Goal: Find specific page/section: Find specific page/section

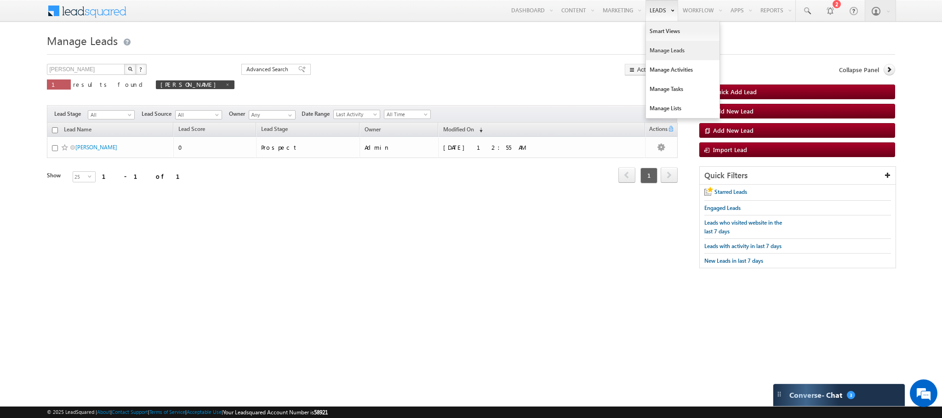
click at [620, 56] on link "Manage Leads" at bounding box center [683, 50] width 74 height 19
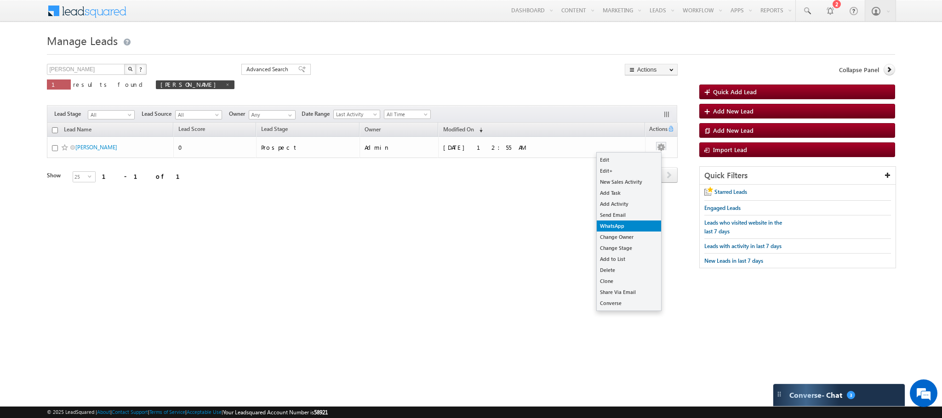
click at [629, 225] on link "WhatsApp" at bounding box center [629, 226] width 64 height 11
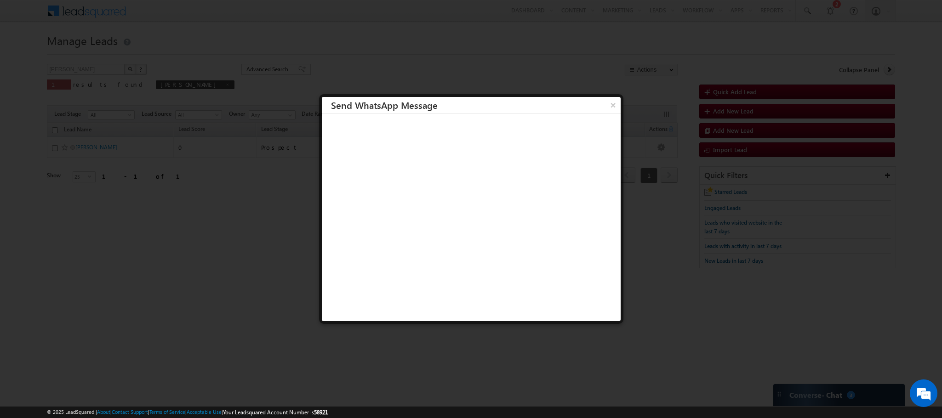
scroll to position [0, 0]
click at [605, 105] on button "×" at bounding box center [612, 105] width 15 height 16
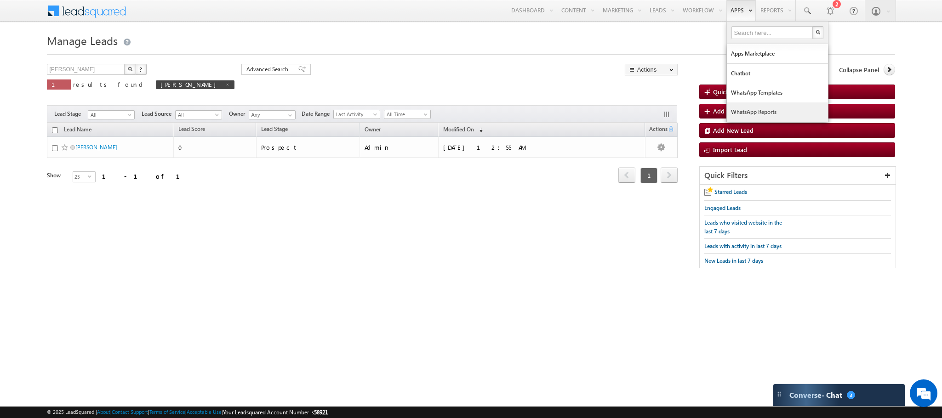
click at [733, 116] on link "WhatsApp Reports" at bounding box center [777, 111] width 101 height 19
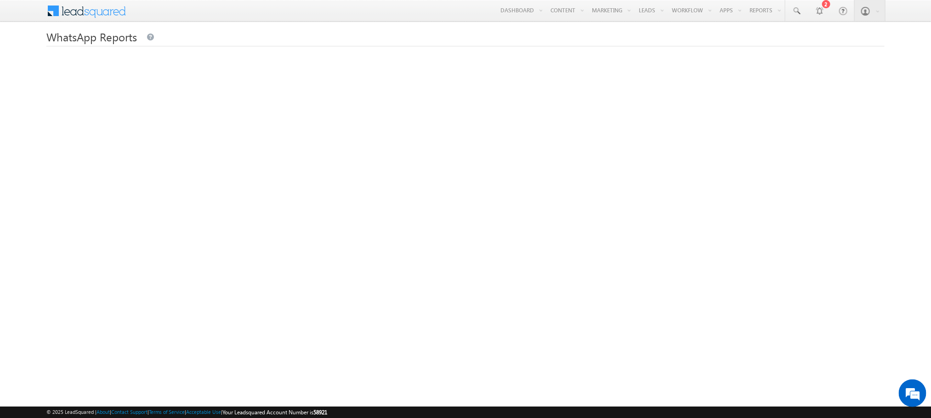
scroll to position [6, 0]
click at [110, 3] on span at bounding box center [92, 4] width 67 height 16
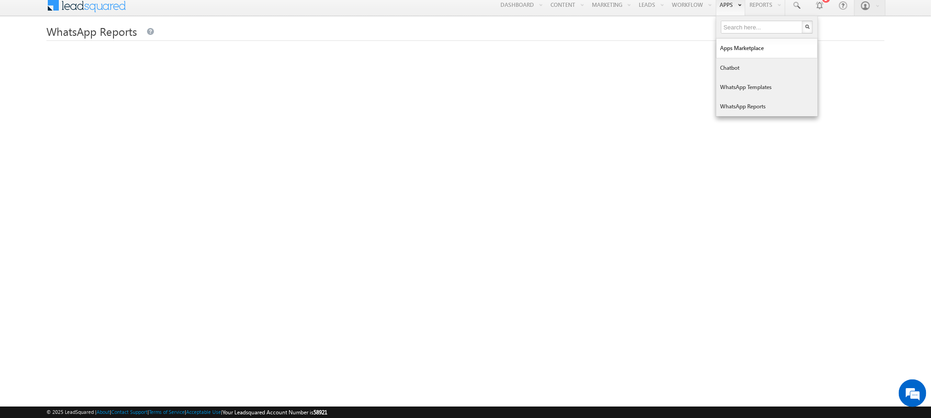
click at [745, 106] on link "WhatsApp Reports" at bounding box center [767, 106] width 101 height 19
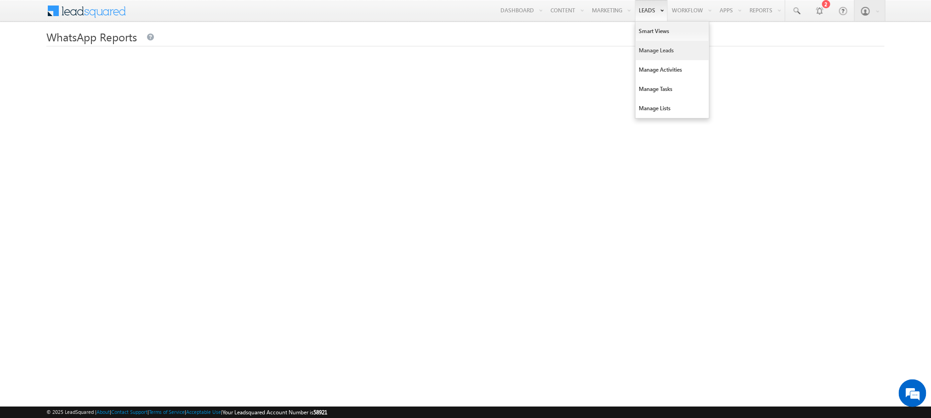
click at [658, 48] on link "Manage Leads" at bounding box center [673, 50] width 74 height 19
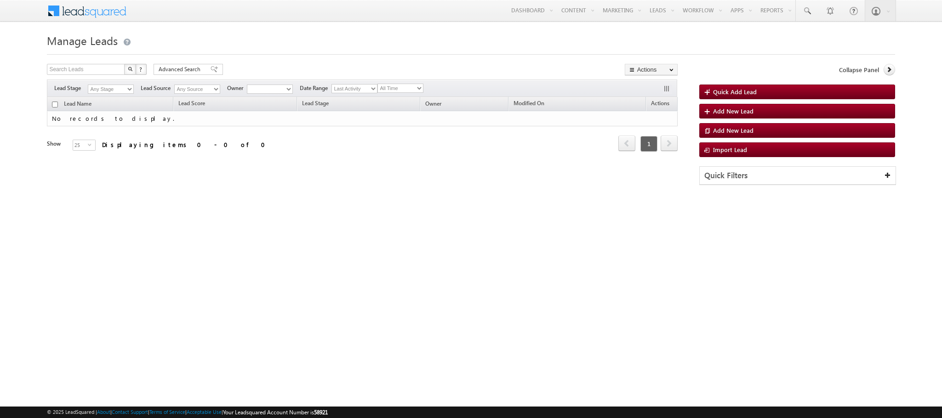
type input "[PERSON_NAME]"
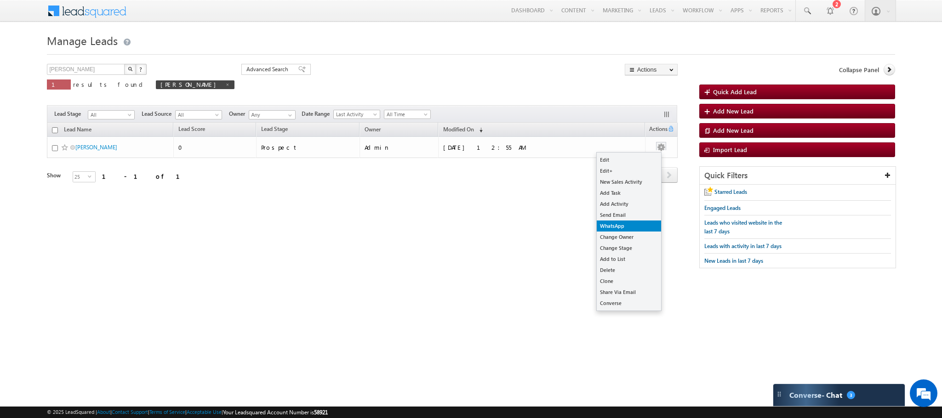
click at [613, 228] on link "WhatsApp" at bounding box center [629, 226] width 64 height 11
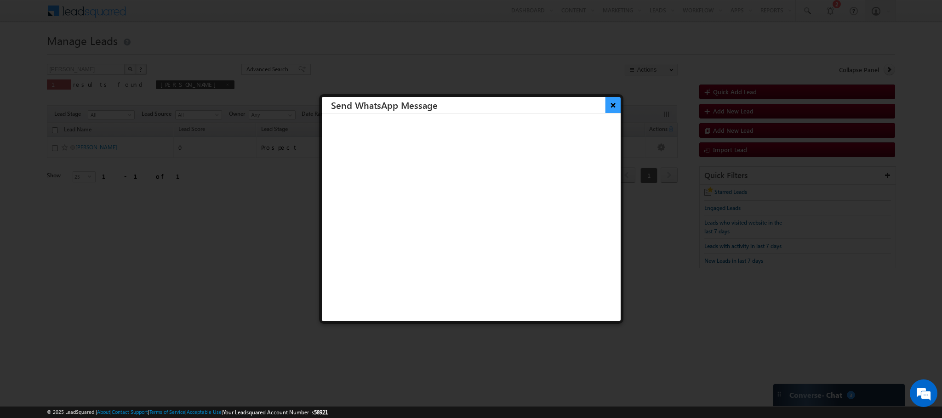
click at [605, 103] on button "×" at bounding box center [612, 105] width 15 height 16
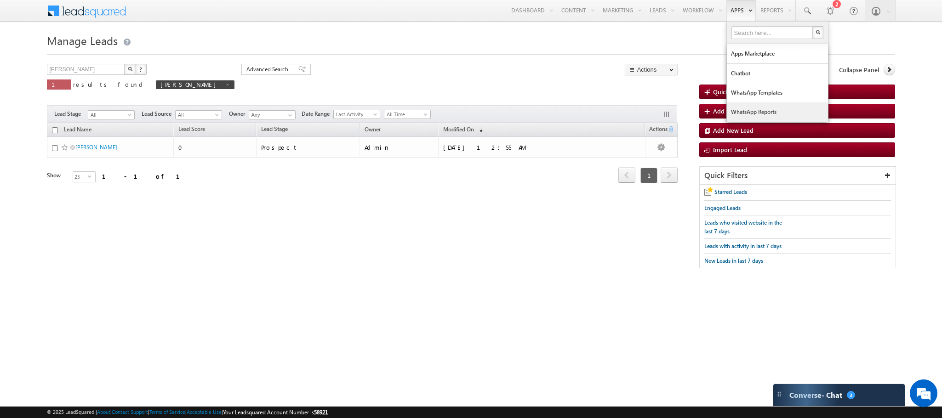
click at [743, 106] on link "WhatsApp Reports" at bounding box center [777, 111] width 101 height 19
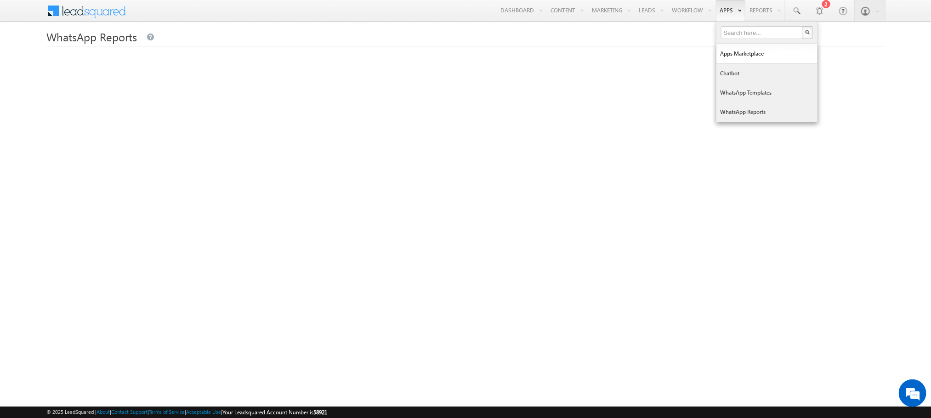
click at [738, 115] on link "WhatsApp Reports" at bounding box center [767, 111] width 101 height 19
click at [735, 115] on link "WhatsApp Reports" at bounding box center [767, 111] width 101 height 19
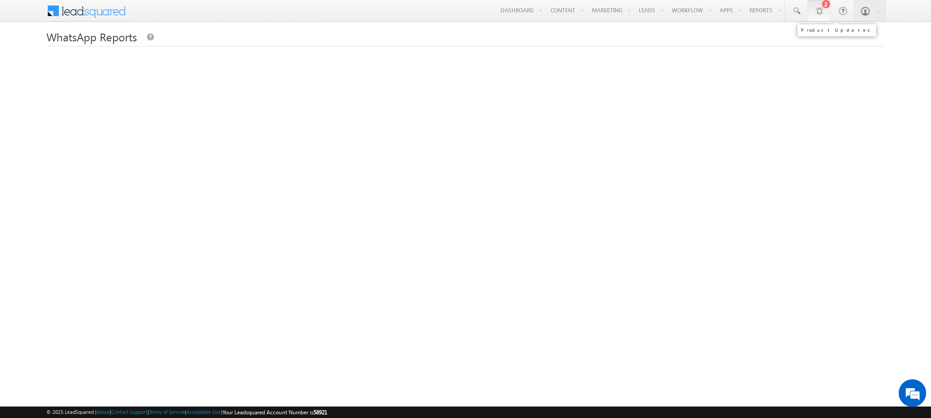
click at [810, 10] on link "2" at bounding box center [819, 10] width 23 height 21
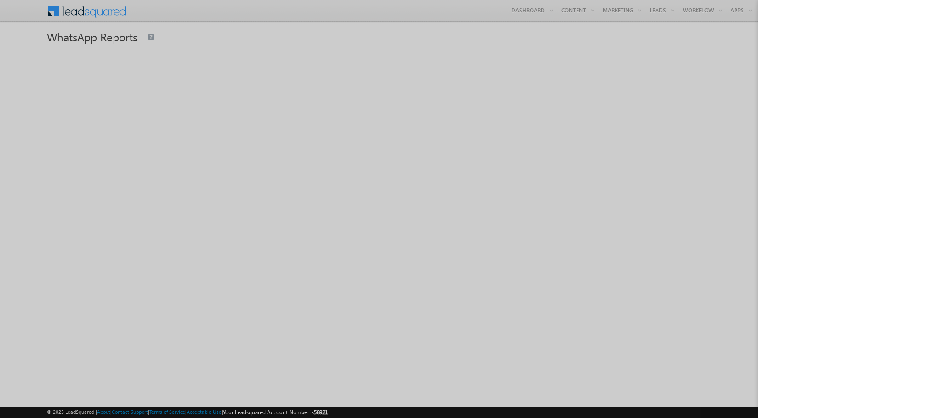
click at [560, 352] on div at bounding box center [471, 209] width 942 height 418
